Goal: Check status: Check status

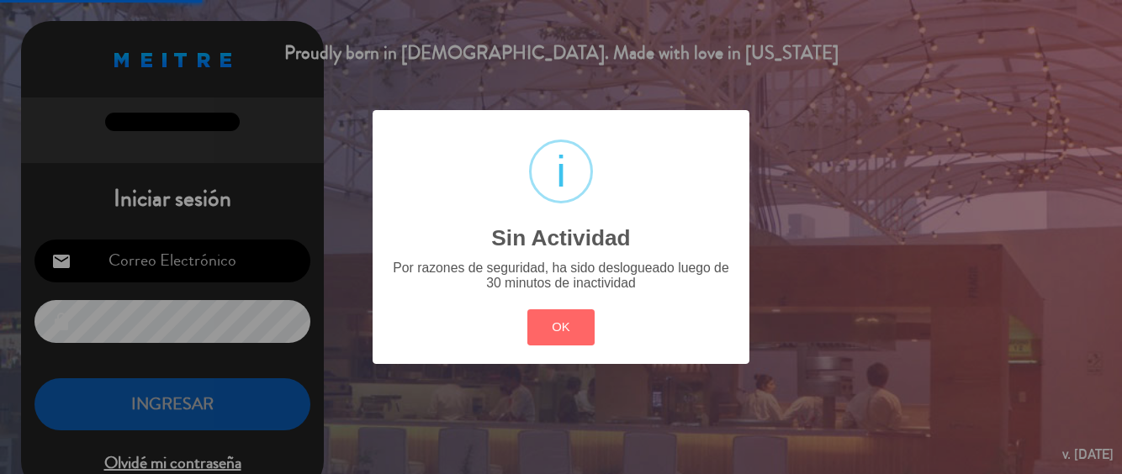
click at [579, 330] on button "OK" at bounding box center [561, 327] width 68 height 36
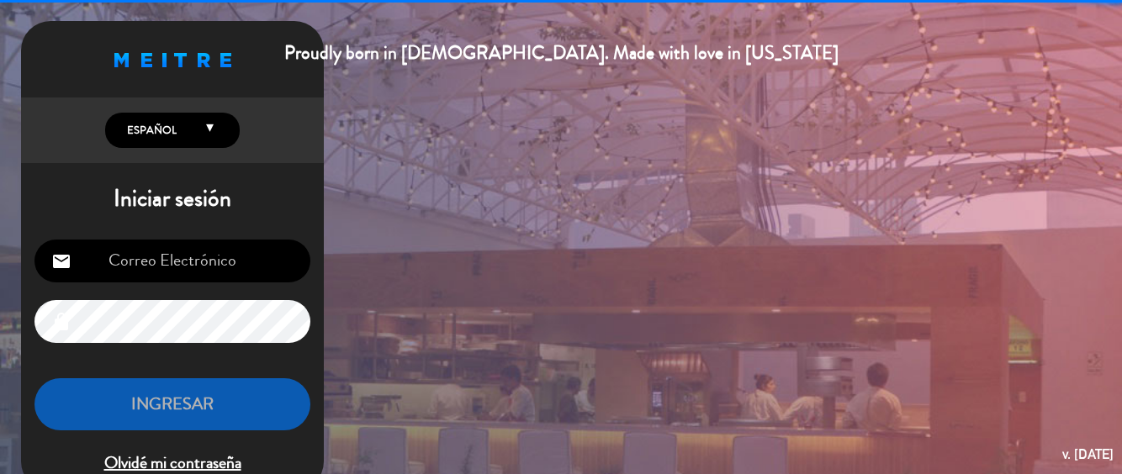
click at [240, 253] on input "email" at bounding box center [172, 261] width 276 height 43
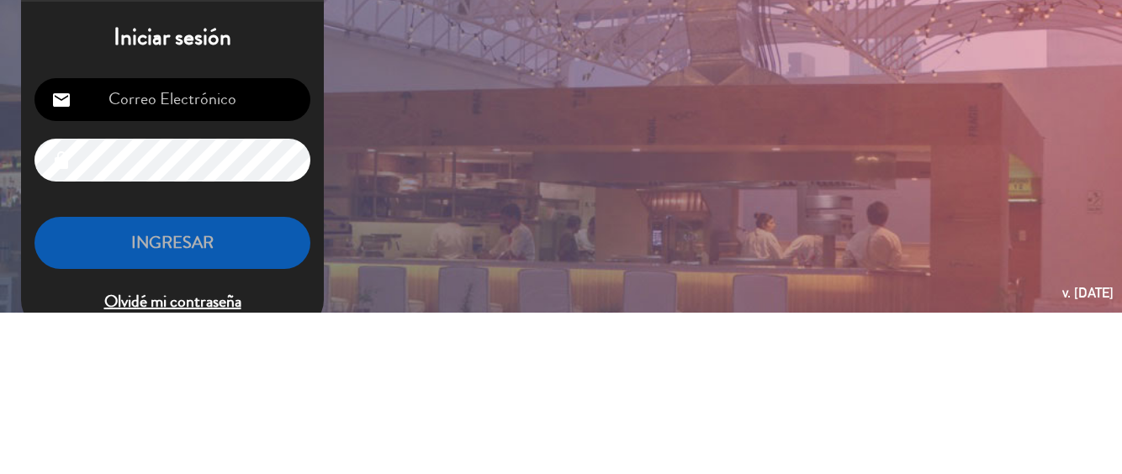
click at [230, 261] on input "email" at bounding box center [172, 261] width 276 height 43
type input "[EMAIL_ADDRESS][DOMAIN_NAME]"
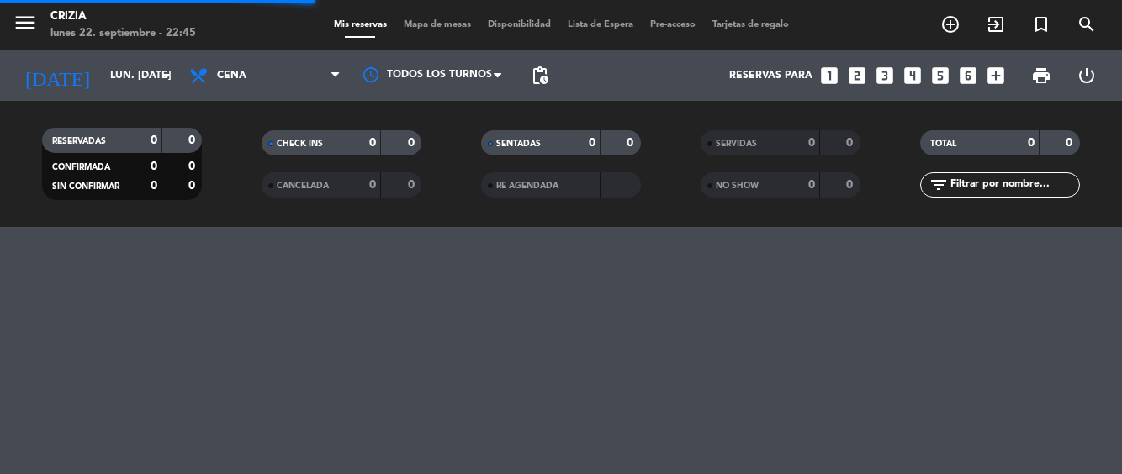
click at [138, 89] on input "lun. [DATE]" at bounding box center [173, 75] width 142 height 29
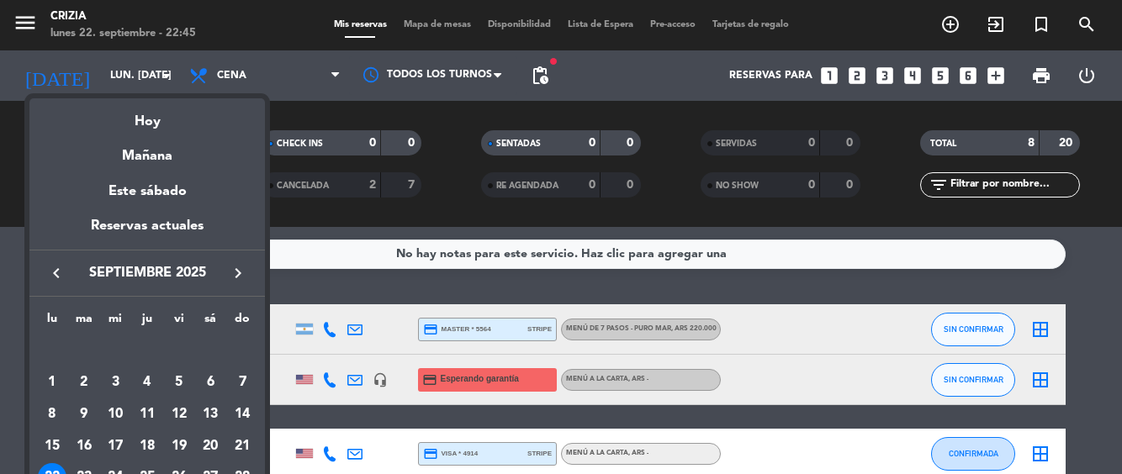
click at [84, 471] on div "23" at bounding box center [84, 477] width 29 height 29
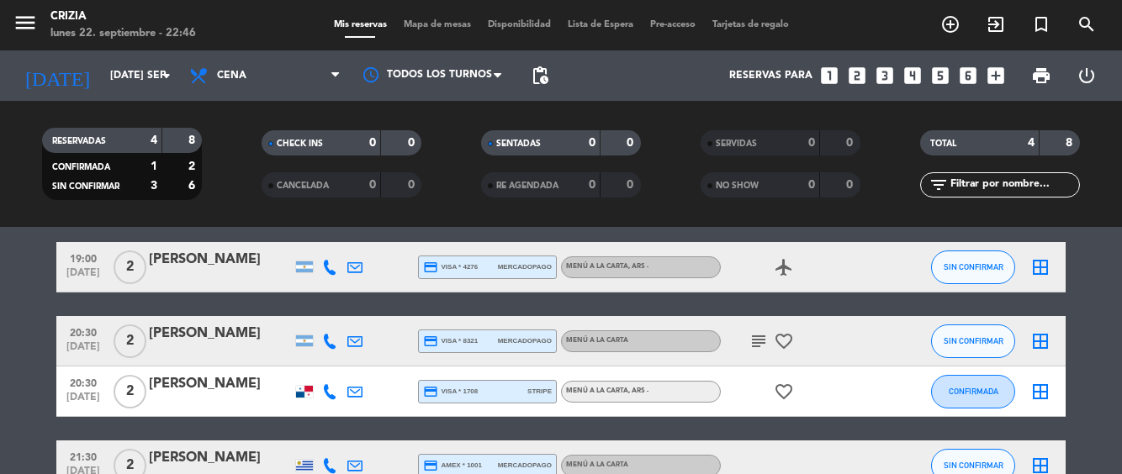
scroll to position [62, 0]
click at [144, 76] on input "[DATE] sep." at bounding box center [173, 75] width 142 height 29
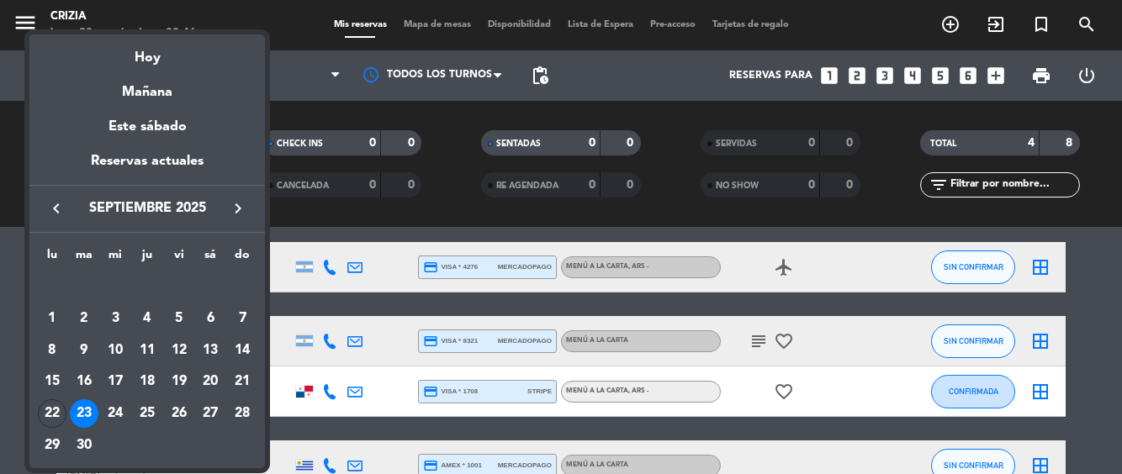
click at [125, 426] on td "24" at bounding box center [115, 414] width 32 height 32
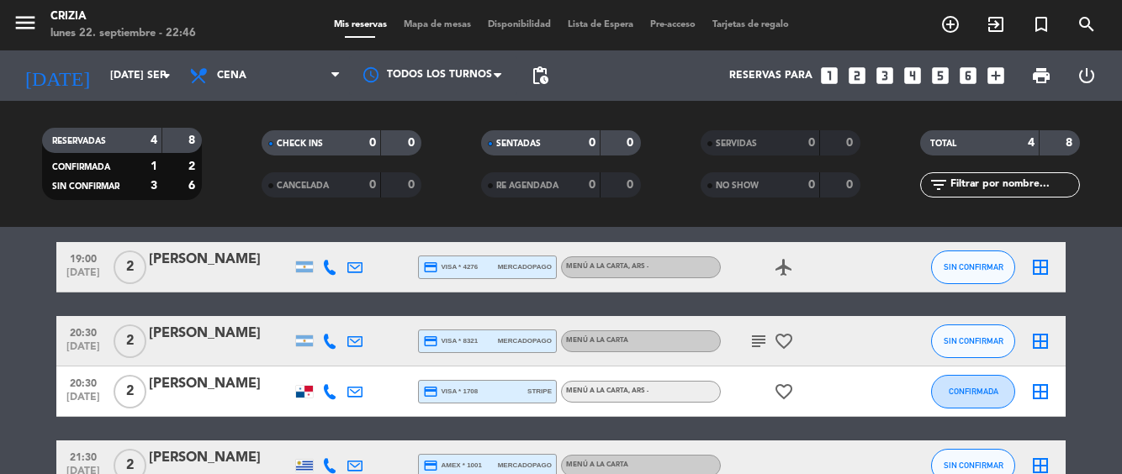
type input "mié. [DATE]"
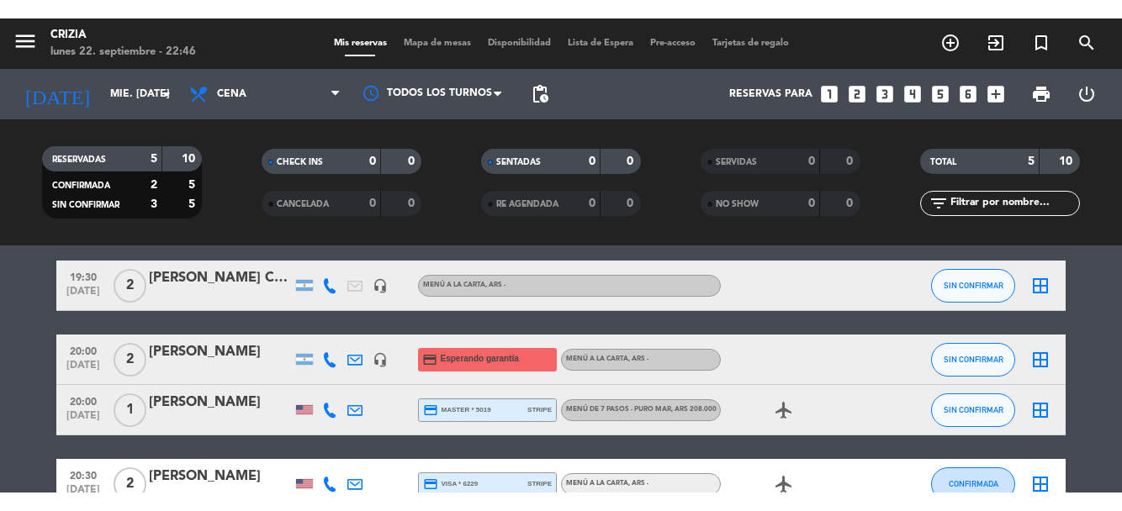
scroll to position [113, 0]
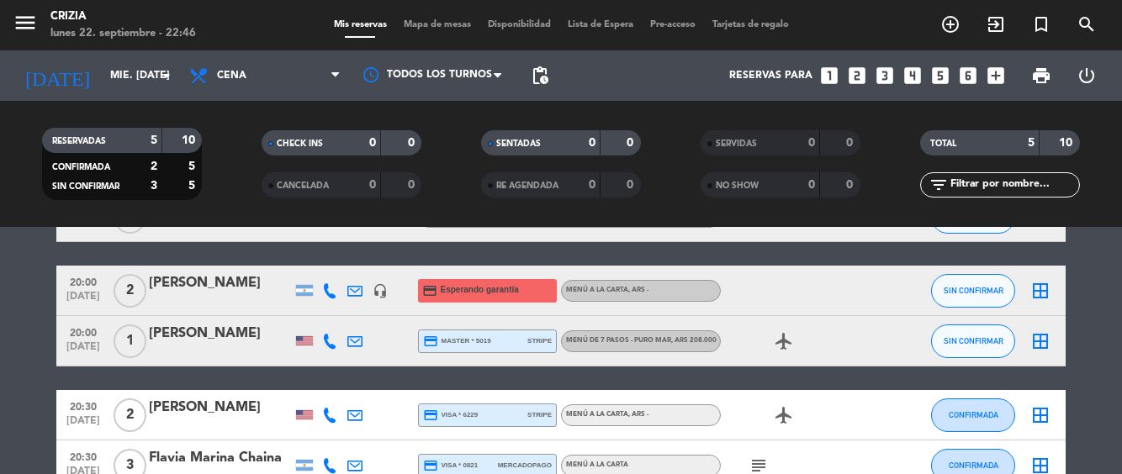
click at [649, 340] on span "MENÚ DE 7 PASOS - PURO MAR , ARS 208.000" at bounding box center [641, 340] width 151 height 7
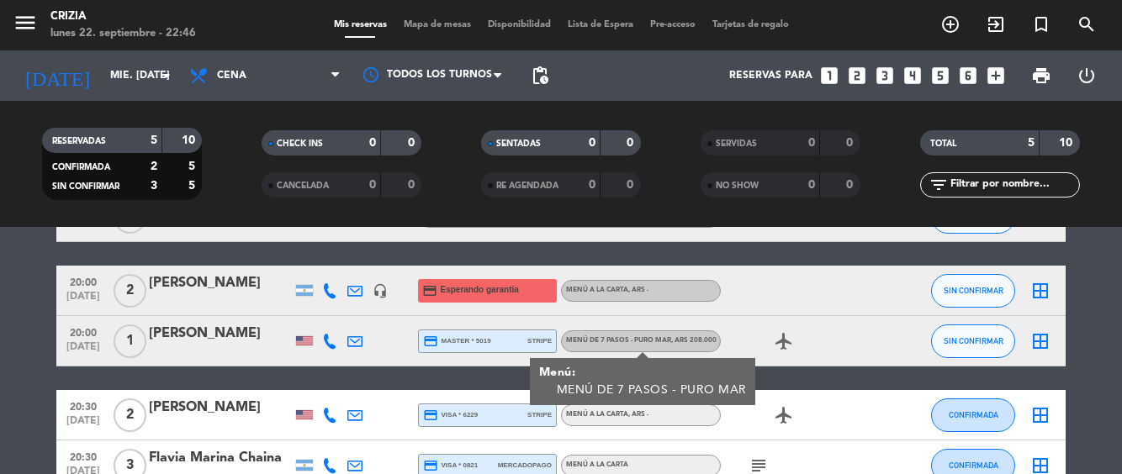
click at [71, 414] on span "20:30" at bounding box center [83, 405] width 42 height 19
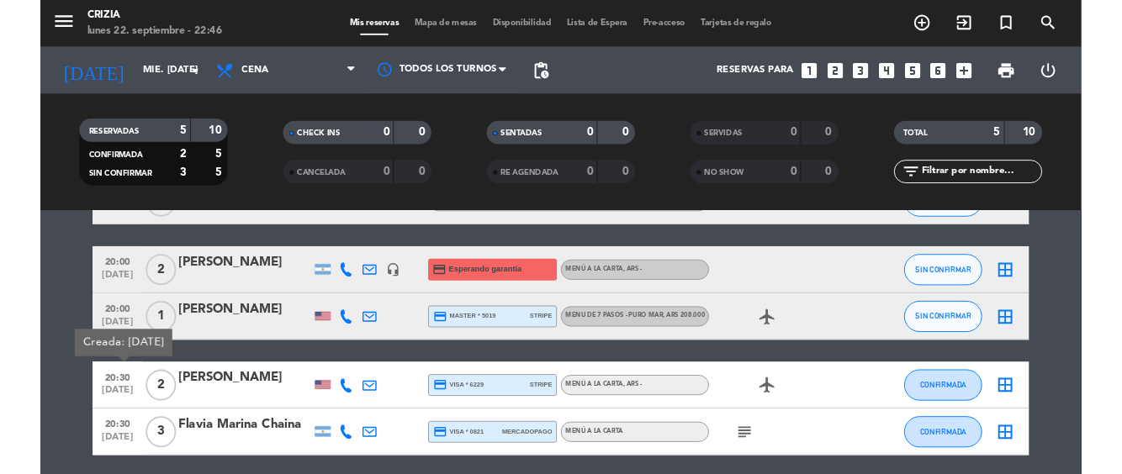
scroll to position [76, 0]
